Goal: Information Seeking & Learning: Learn about a topic

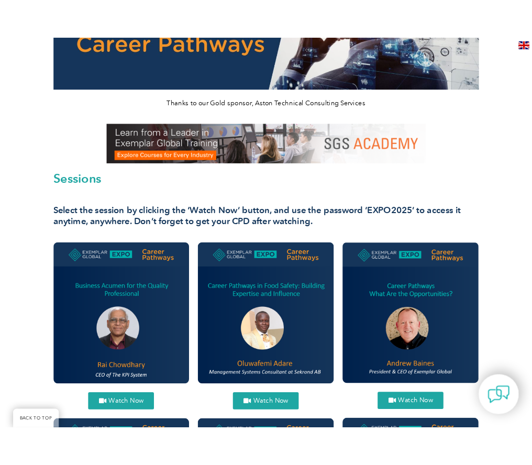
scroll to position [157, 0]
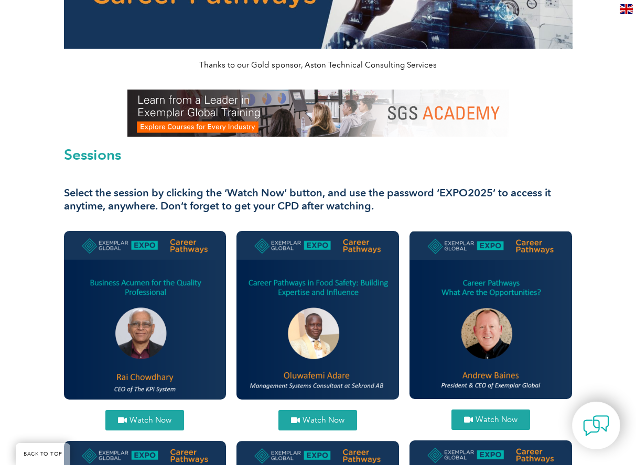
click at [150, 418] on span "Watch Now" at bounding box center [150, 421] width 42 height 8
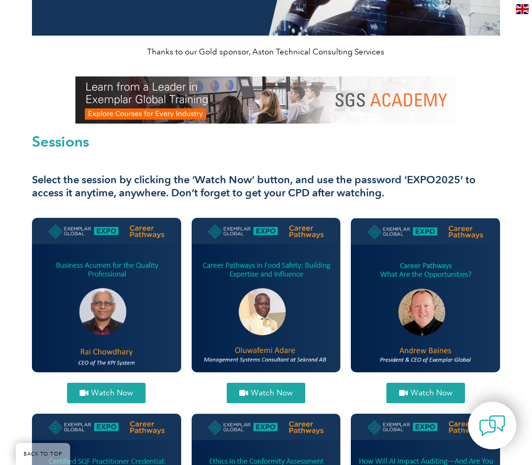
click at [449, 370] on img at bounding box center [425, 295] width 149 height 154
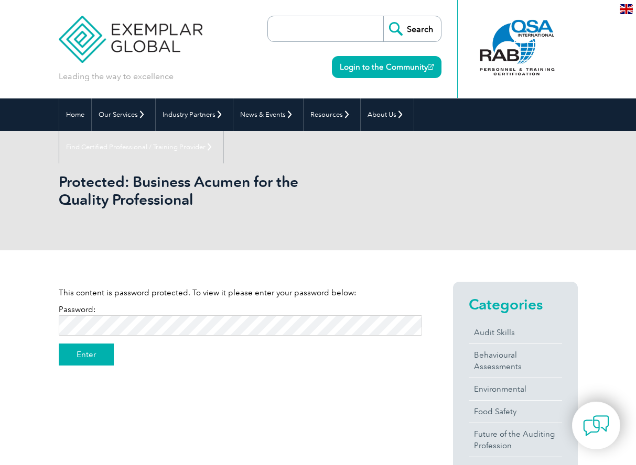
click at [85, 354] on input "Enter" at bounding box center [86, 355] width 55 height 22
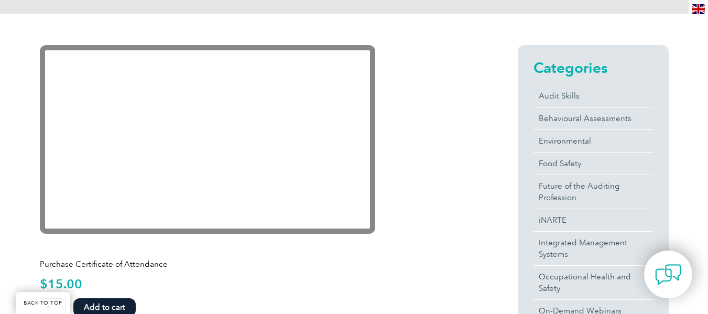
scroll to position [256, 0]
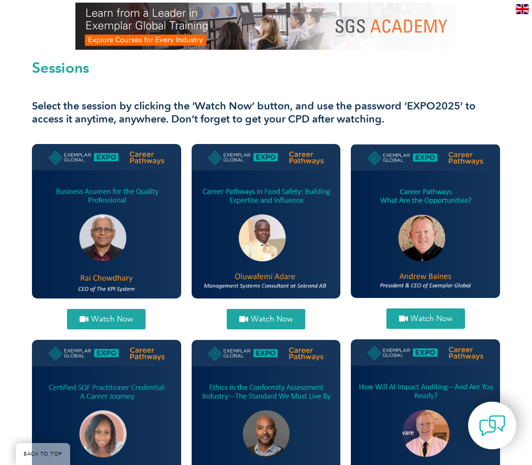
scroll to position [262, 0]
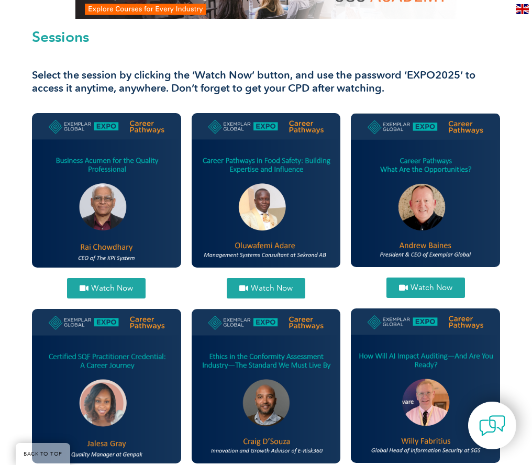
click at [445, 292] on span "Watch Now" at bounding box center [432, 288] width 42 height 8
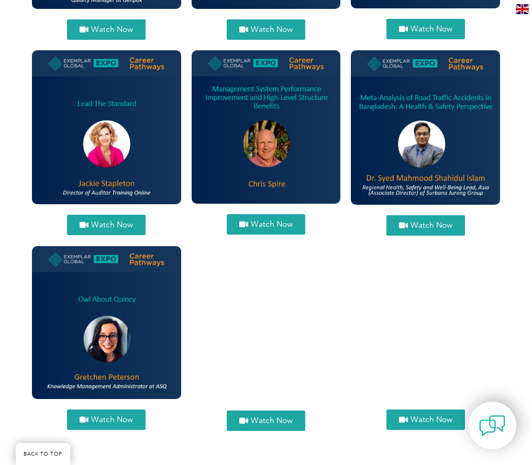
scroll to position [734, 0]
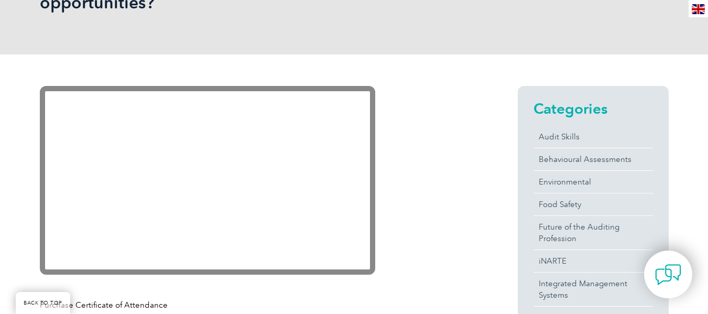
scroll to position [262, 0]
